Goal: Information Seeking & Learning: Learn about a topic

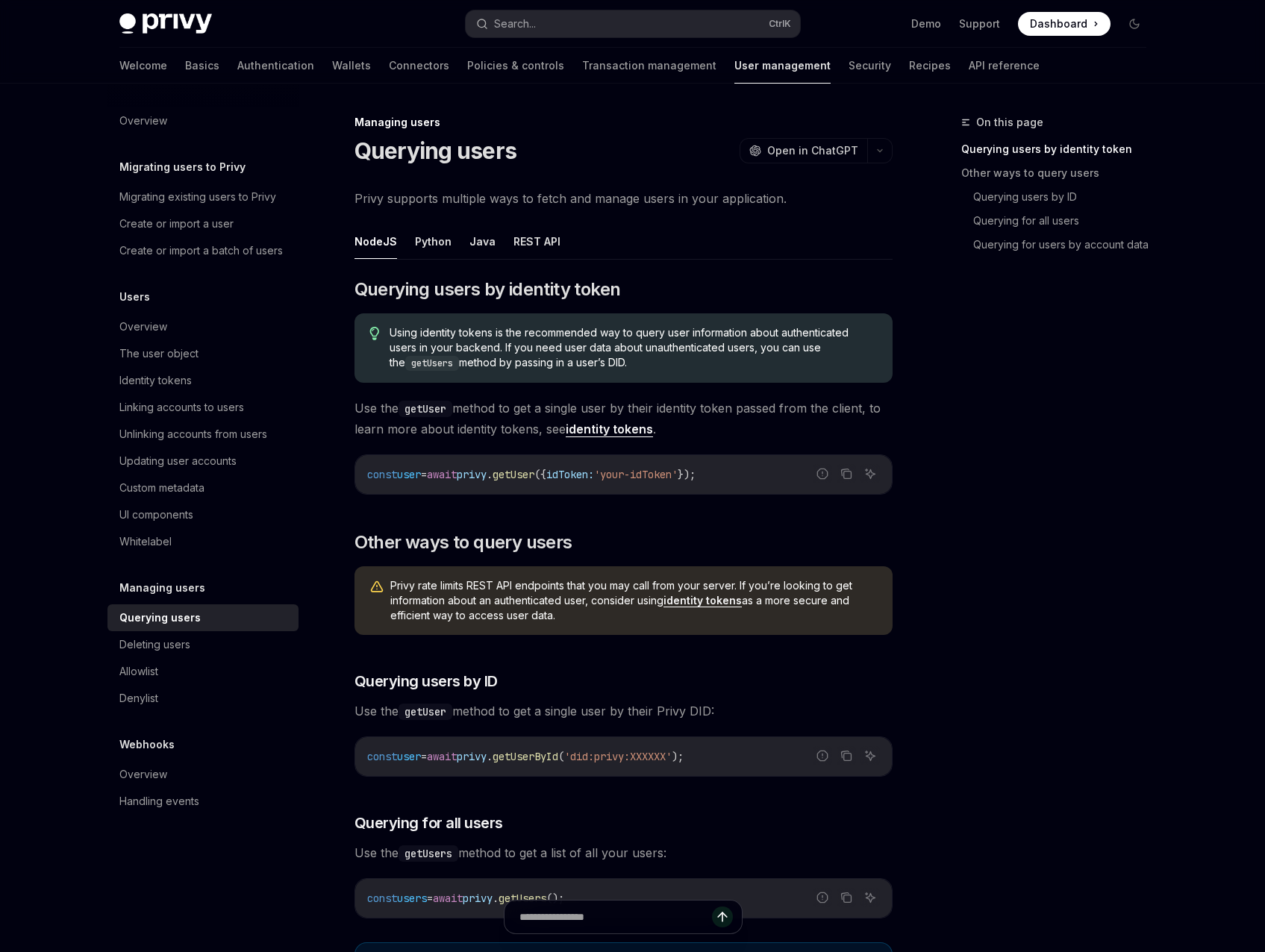
click at [237, 68] on link "Authentication" at bounding box center [275, 65] width 77 height 36
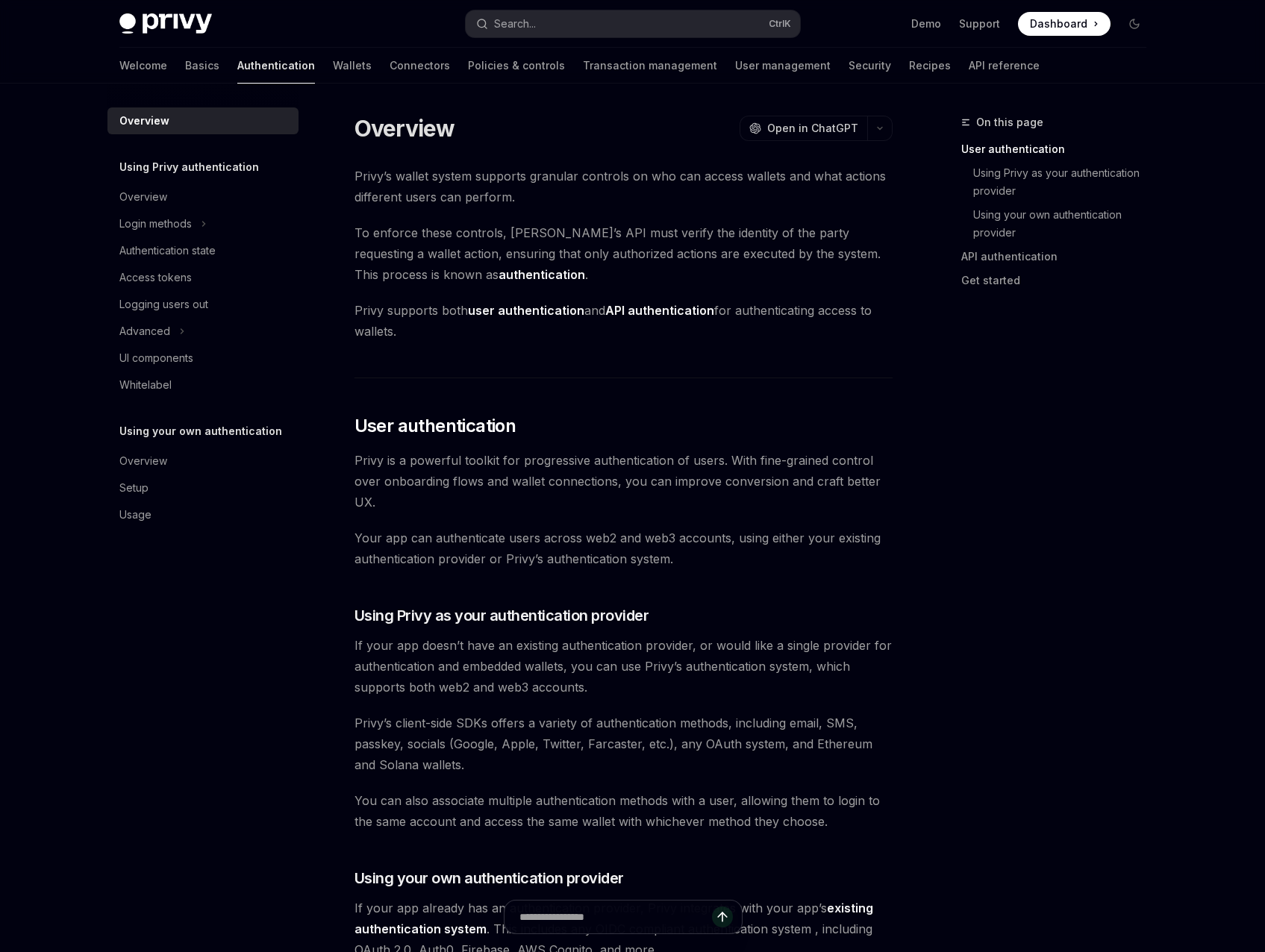
click at [197, 323] on div "Advanced" at bounding box center [202, 331] width 191 height 27
click at [186, 230] on div "Login methods" at bounding box center [155, 224] width 73 height 18
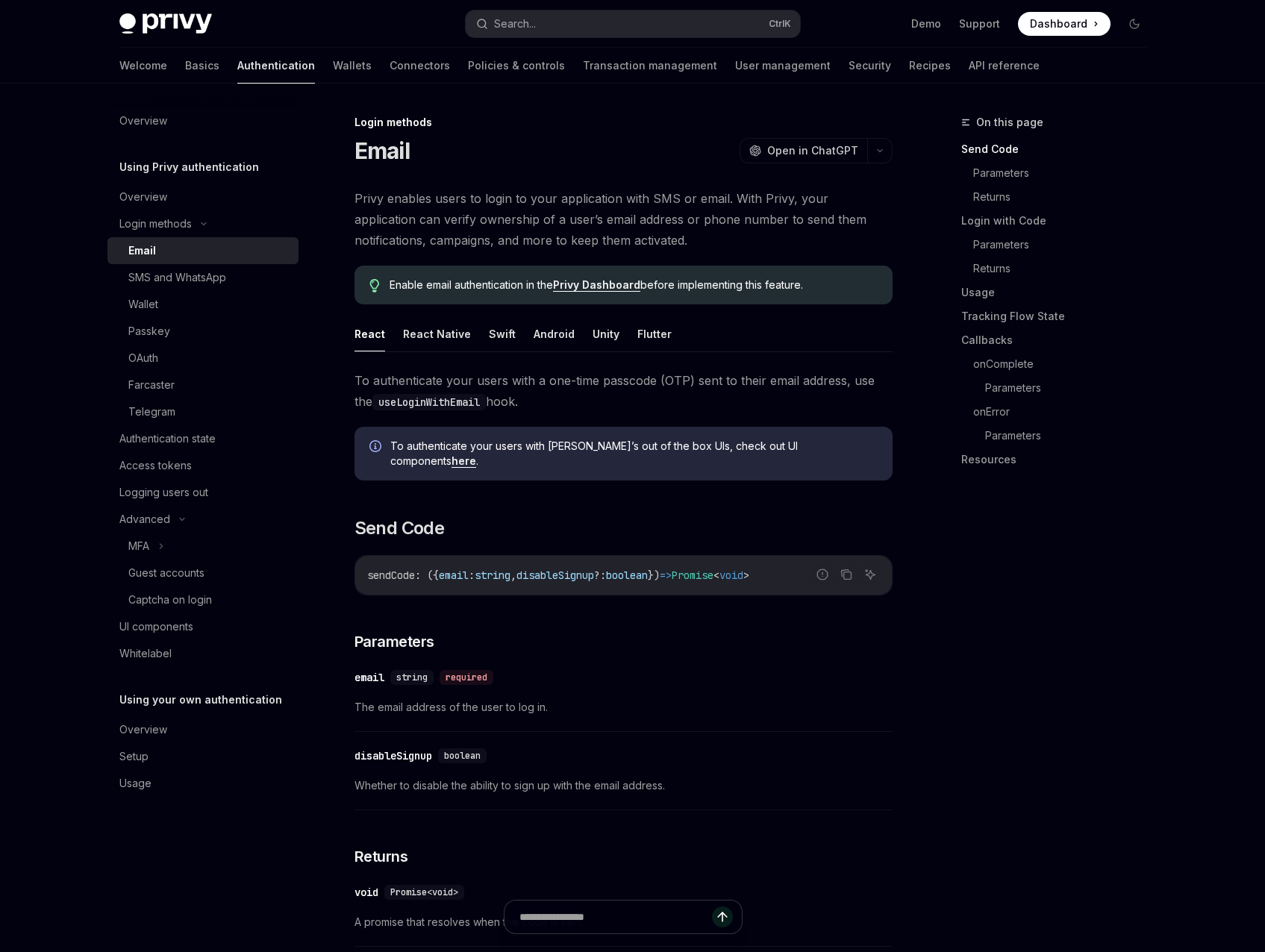
click at [186, 230] on div "Login methods" at bounding box center [155, 224] width 73 height 18
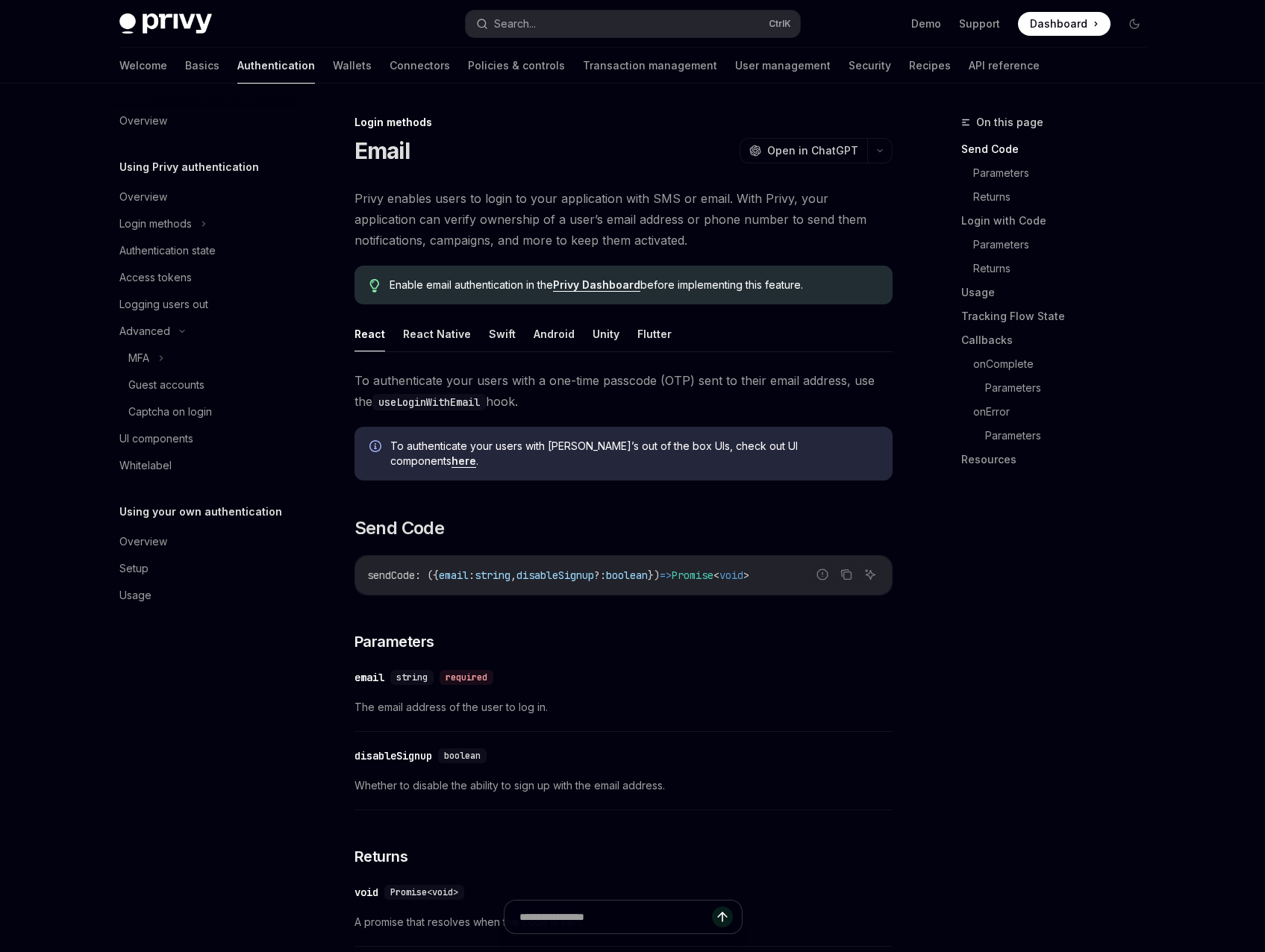
click at [178, 270] on div "Access tokens" at bounding box center [155, 278] width 73 height 18
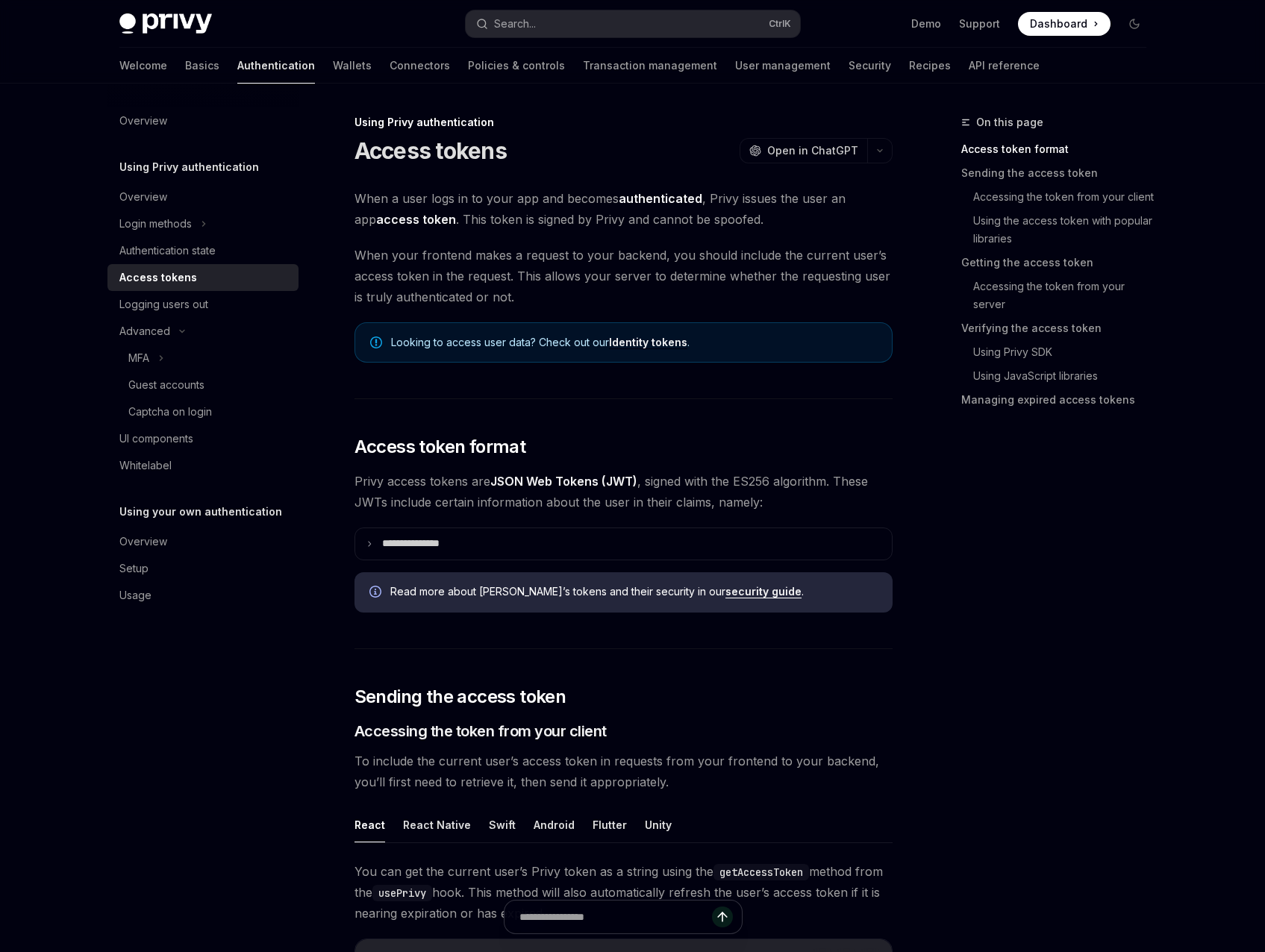
scroll to position [74, 0]
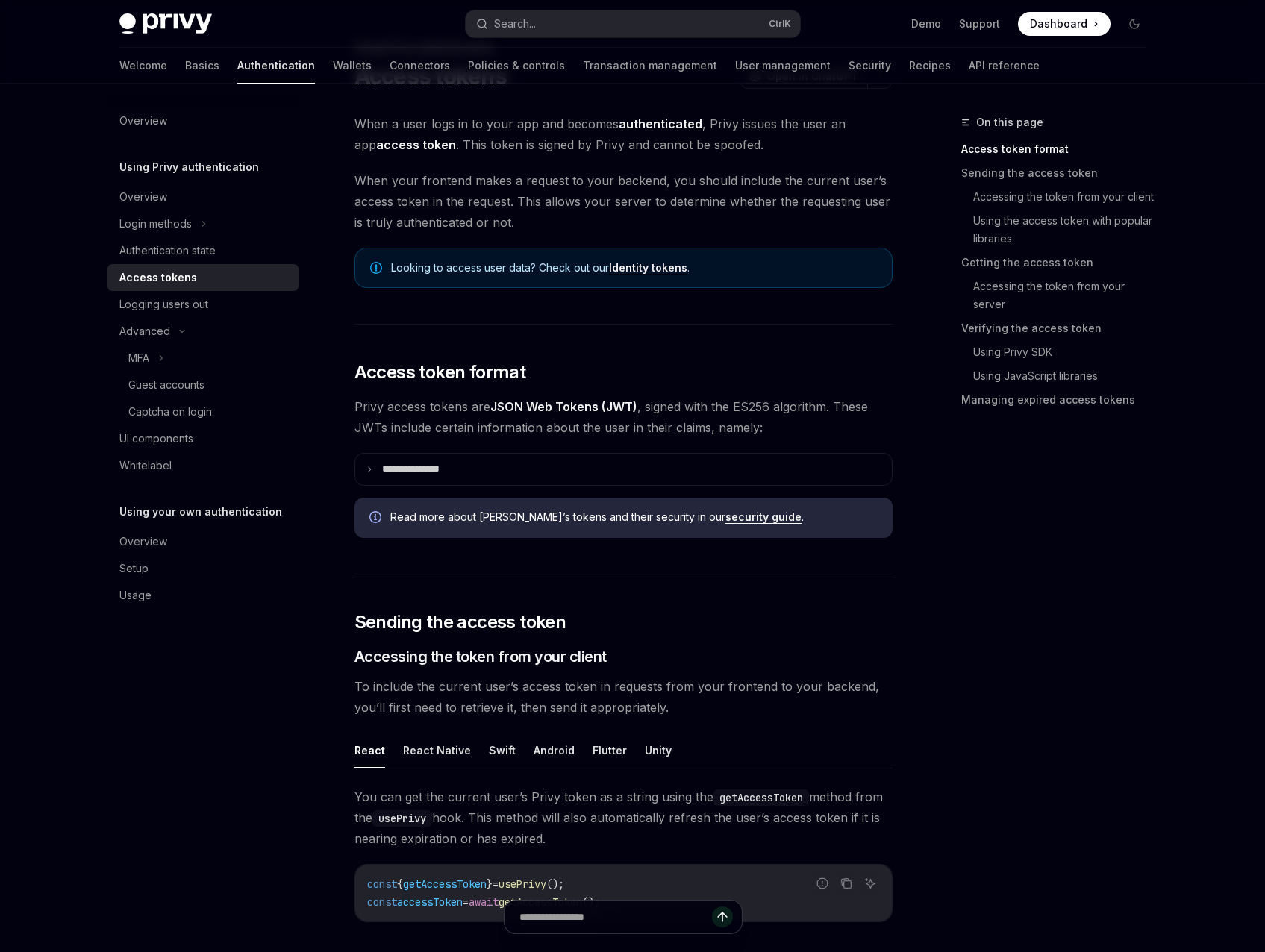
click at [449, 466] on p "**********" at bounding box center [422, 469] width 81 height 13
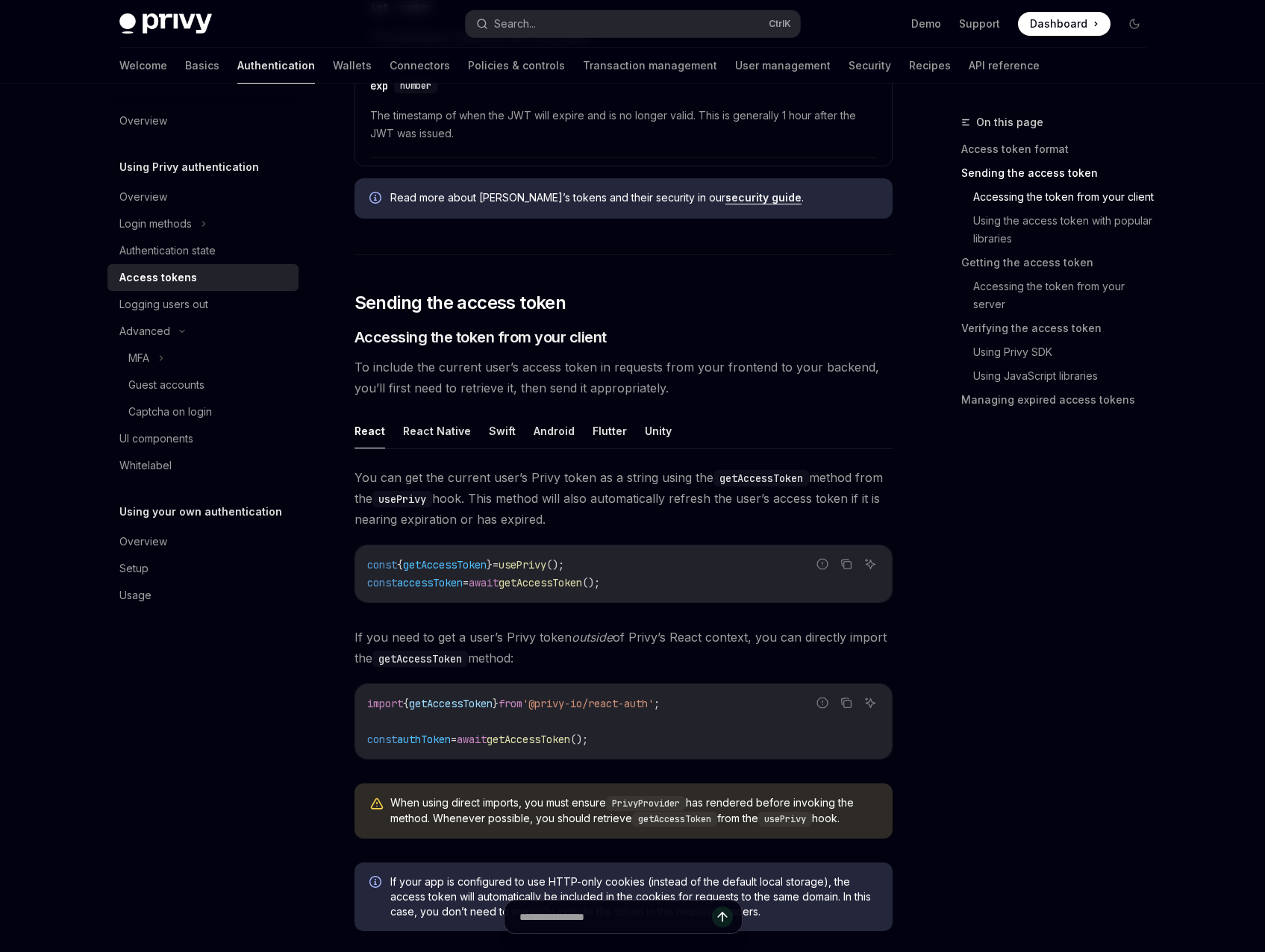
scroll to position [896, 0]
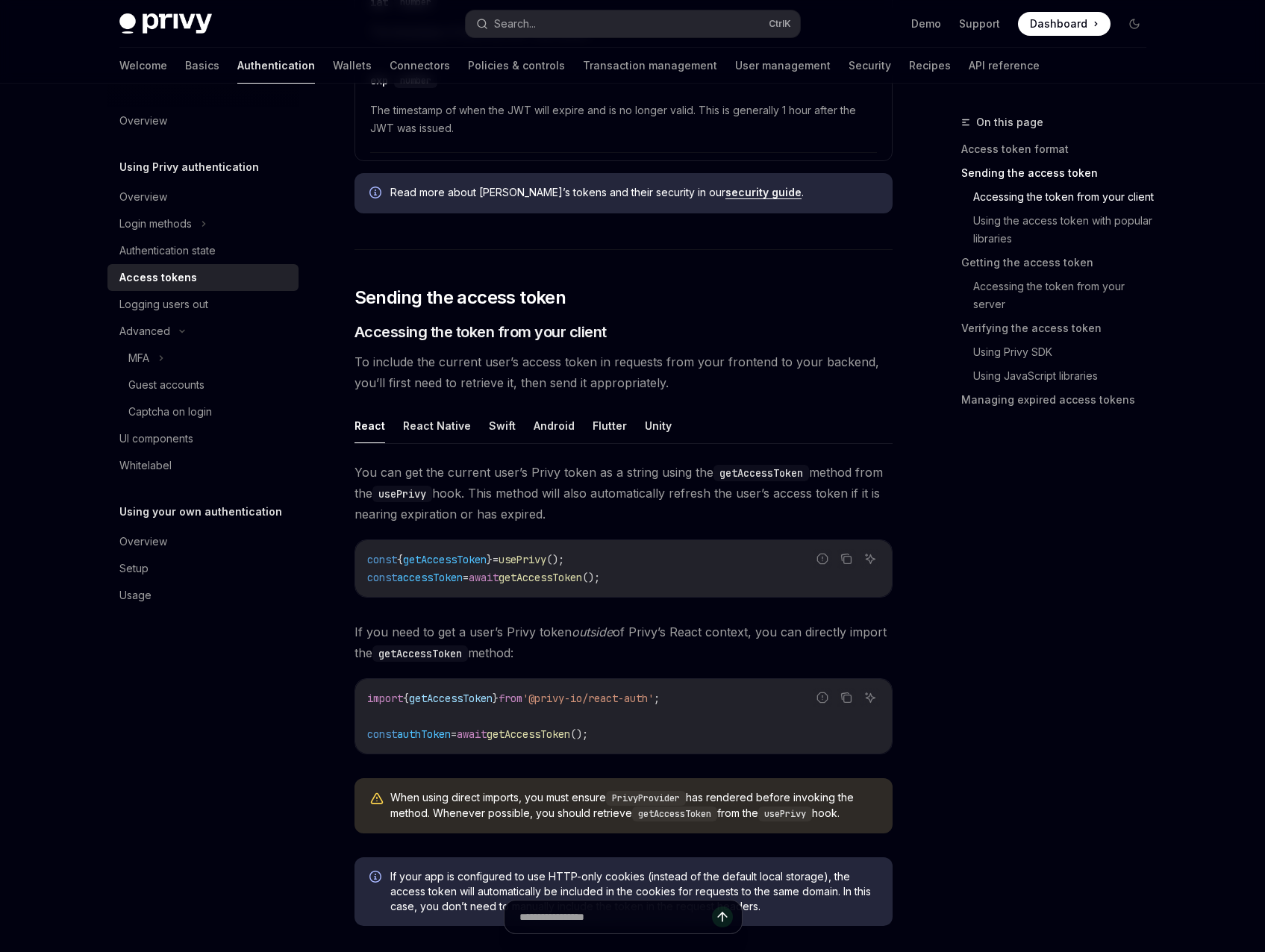
click at [1011, 304] on link "Accessing the token from your server" at bounding box center [1066, 295] width 185 height 42
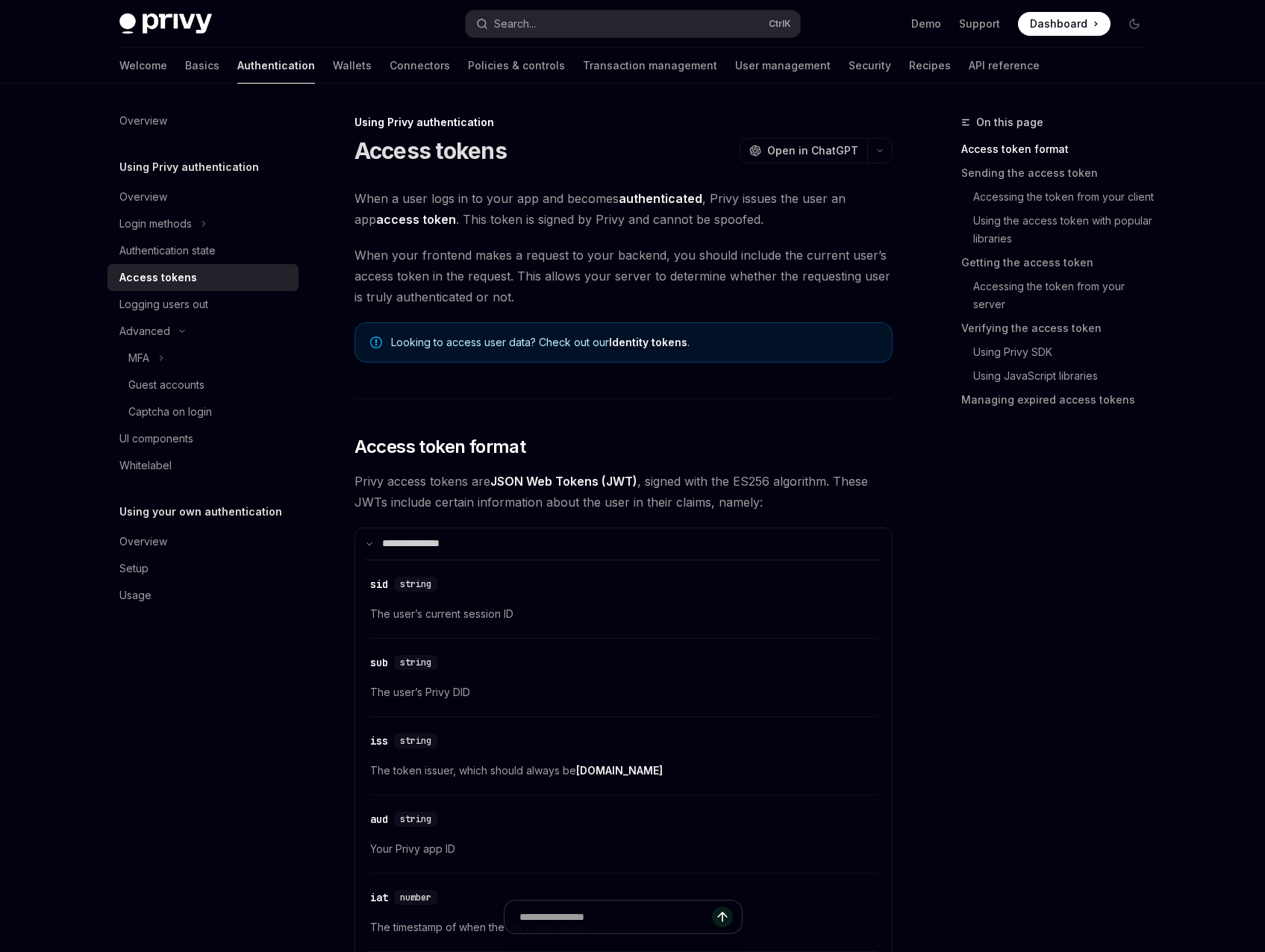
click at [646, 341] on link "Identity tokens" at bounding box center [648, 342] width 78 height 13
type textarea "*"
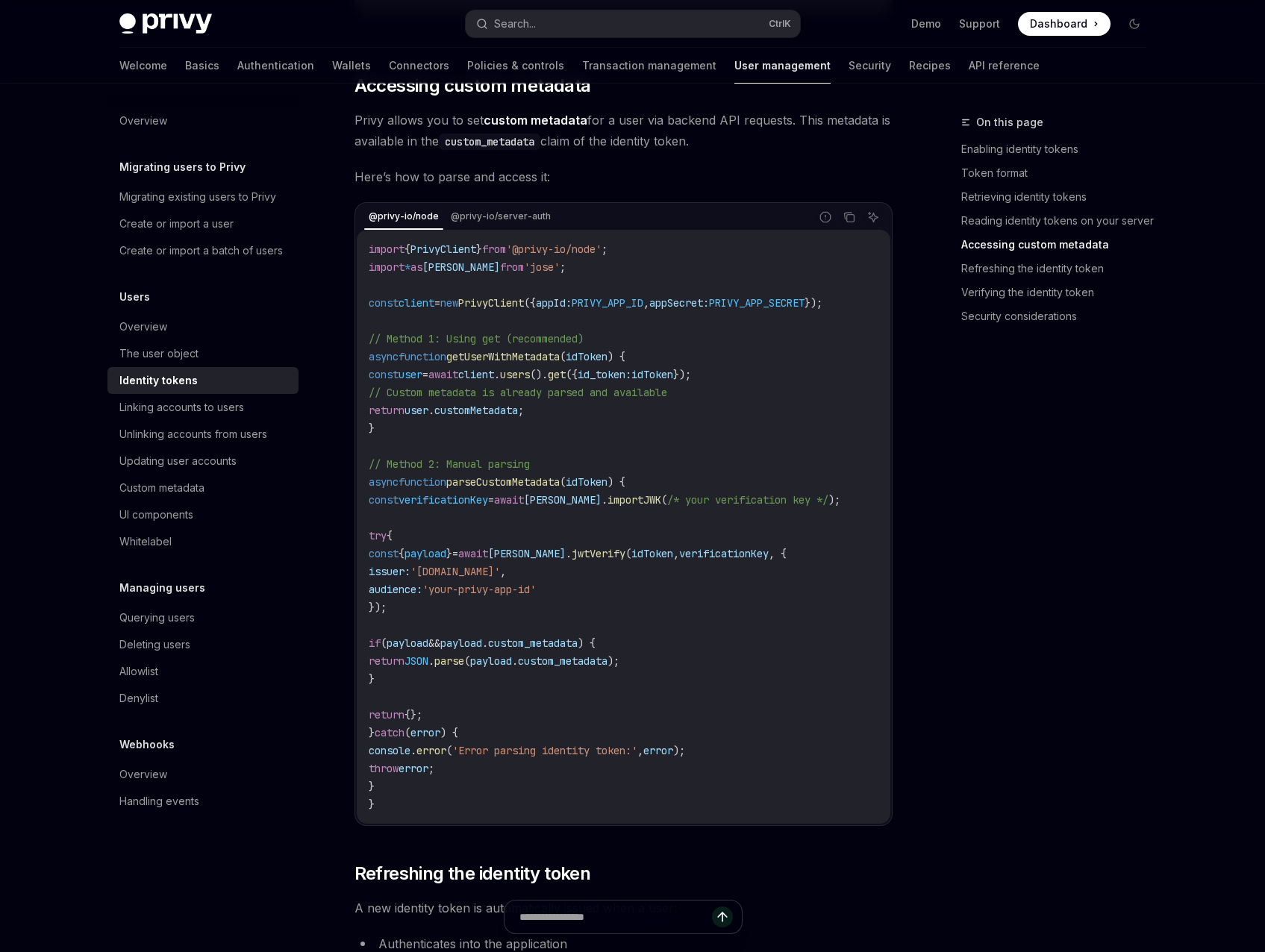
scroll to position [2770, 0]
